Goal: Find contact information: Find contact information

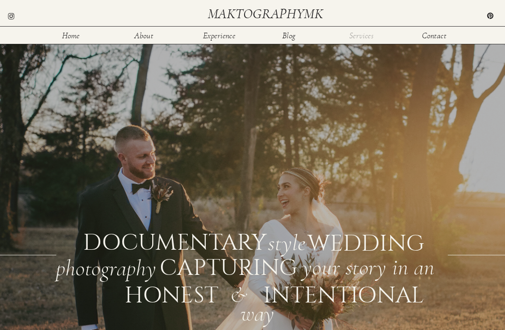
click at [365, 35] on nav "Services" at bounding box center [362, 35] width 28 height 7
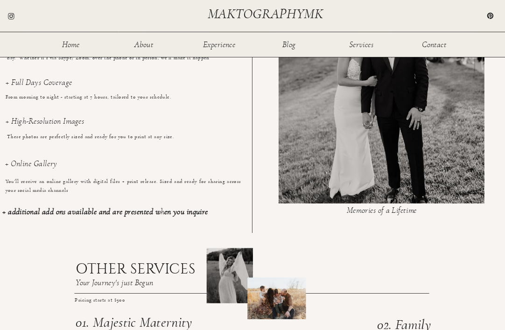
scroll to position [715, 0]
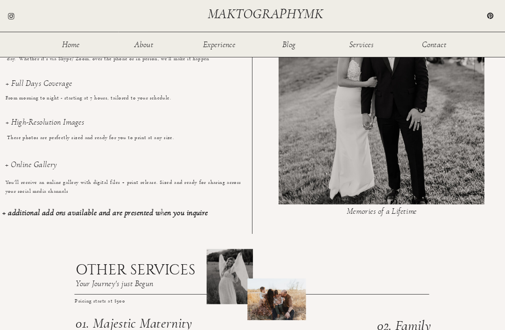
click at [175, 215] on b "+ additional add ons available and are presented when you inquire" at bounding box center [104, 213] width 205 height 8
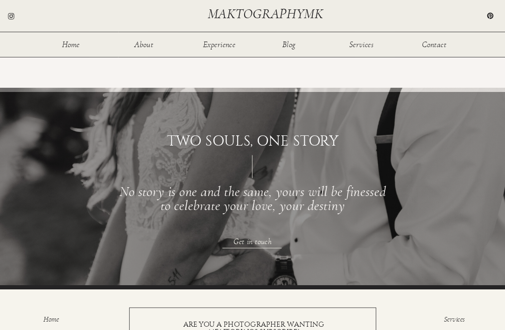
scroll to position [1112, 0]
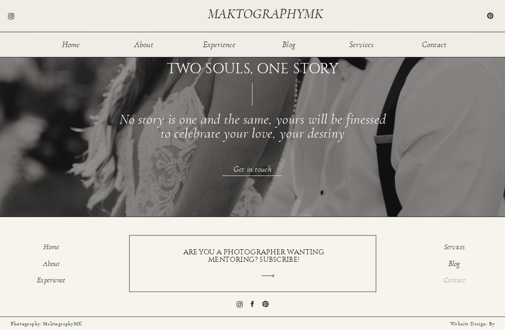
click at [460, 277] on p "Contact" at bounding box center [454, 281] width 53 height 10
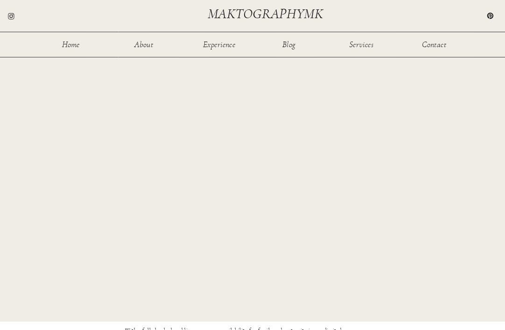
scroll to position [780, 0]
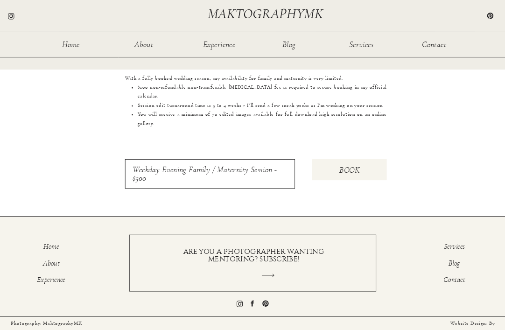
click at [232, 179] on div at bounding box center [210, 173] width 170 height 29
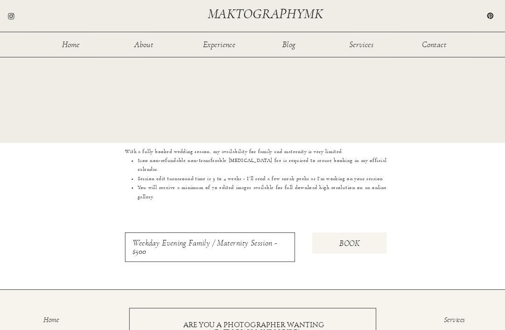
scroll to position [698, 0]
